Goal: Transaction & Acquisition: Subscribe to service/newsletter

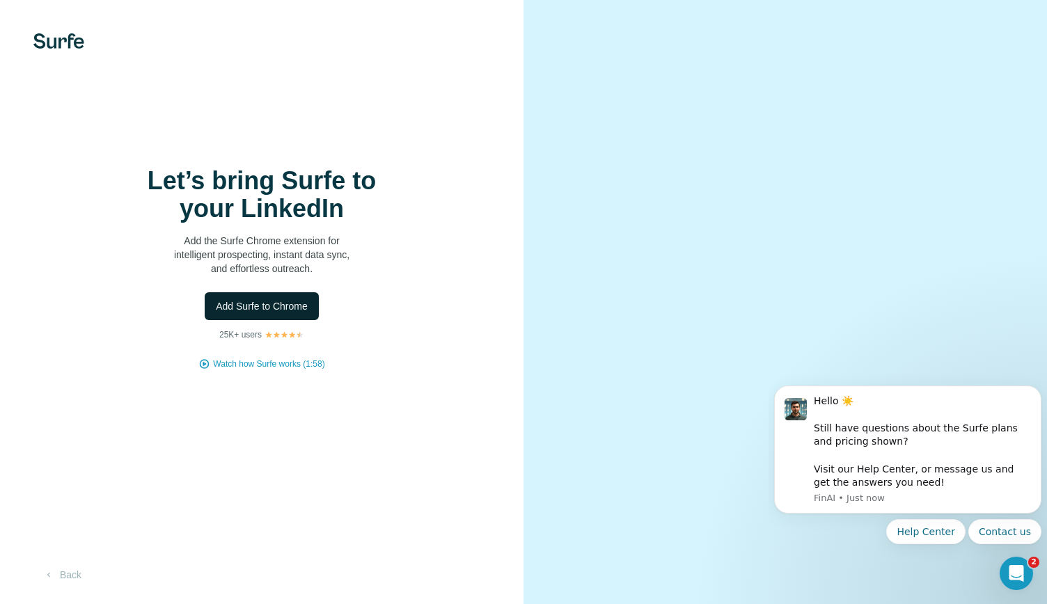
click at [277, 317] on button "Add Surfe to Chrome" at bounding box center [262, 306] width 114 height 28
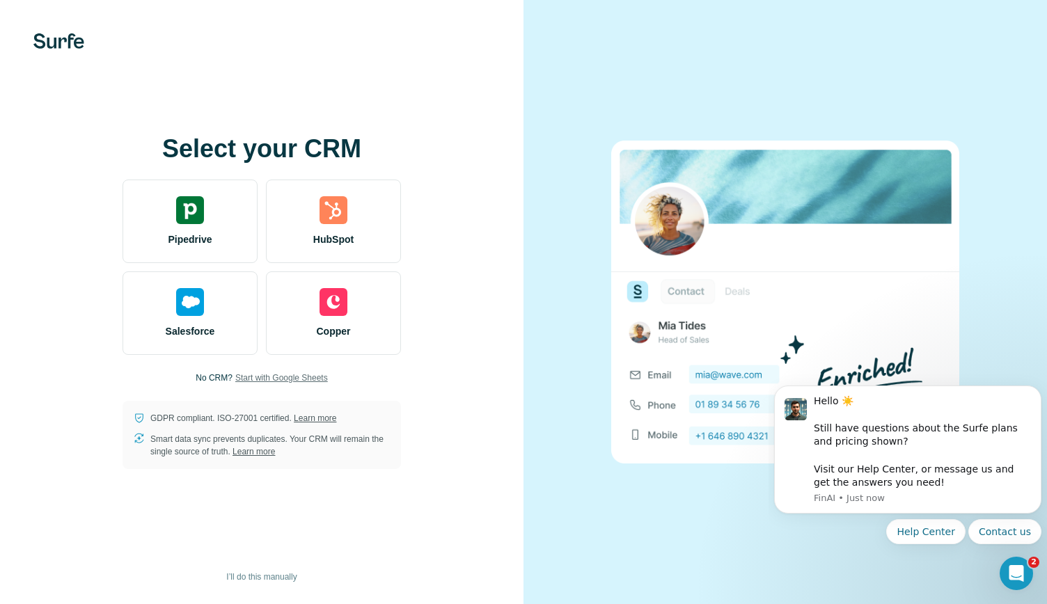
click at [255, 382] on span "Start with Google Sheets" at bounding box center [281, 378] width 93 height 13
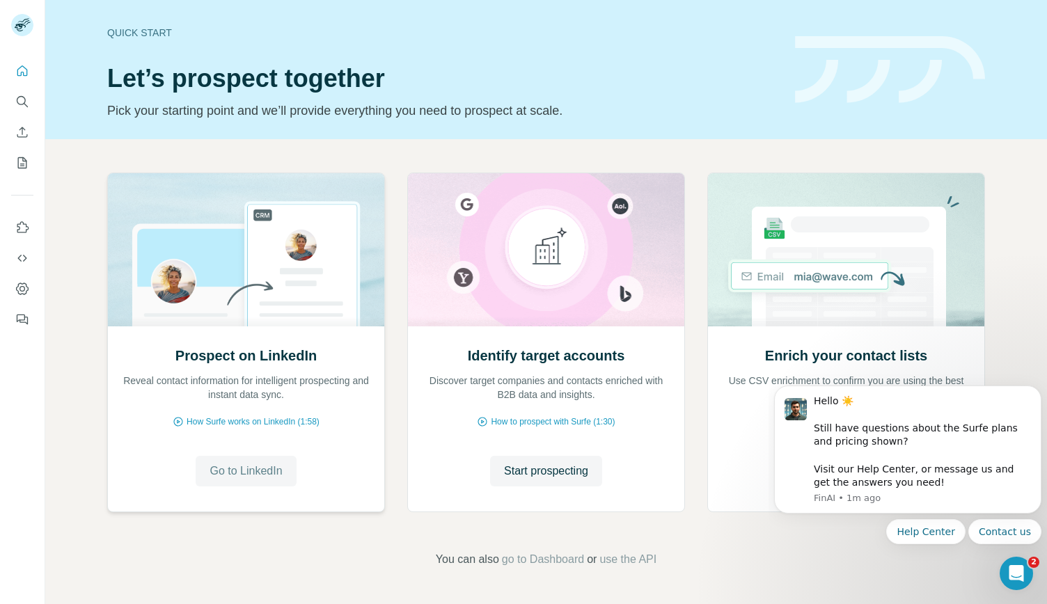
click at [276, 478] on span "Go to LinkedIn" at bounding box center [245, 471] width 72 height 17
